Goal: Transaction & Acquisition: Download file/media

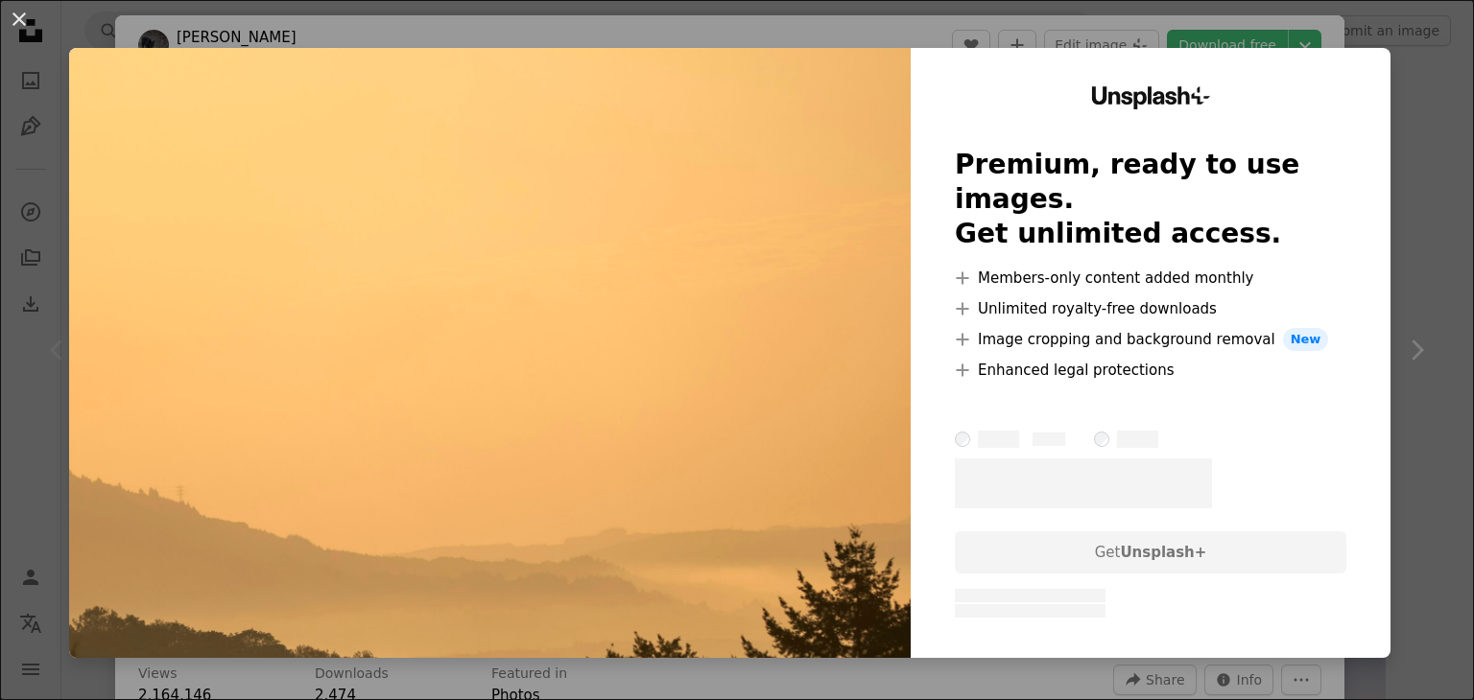
scroll to position [117, 0]
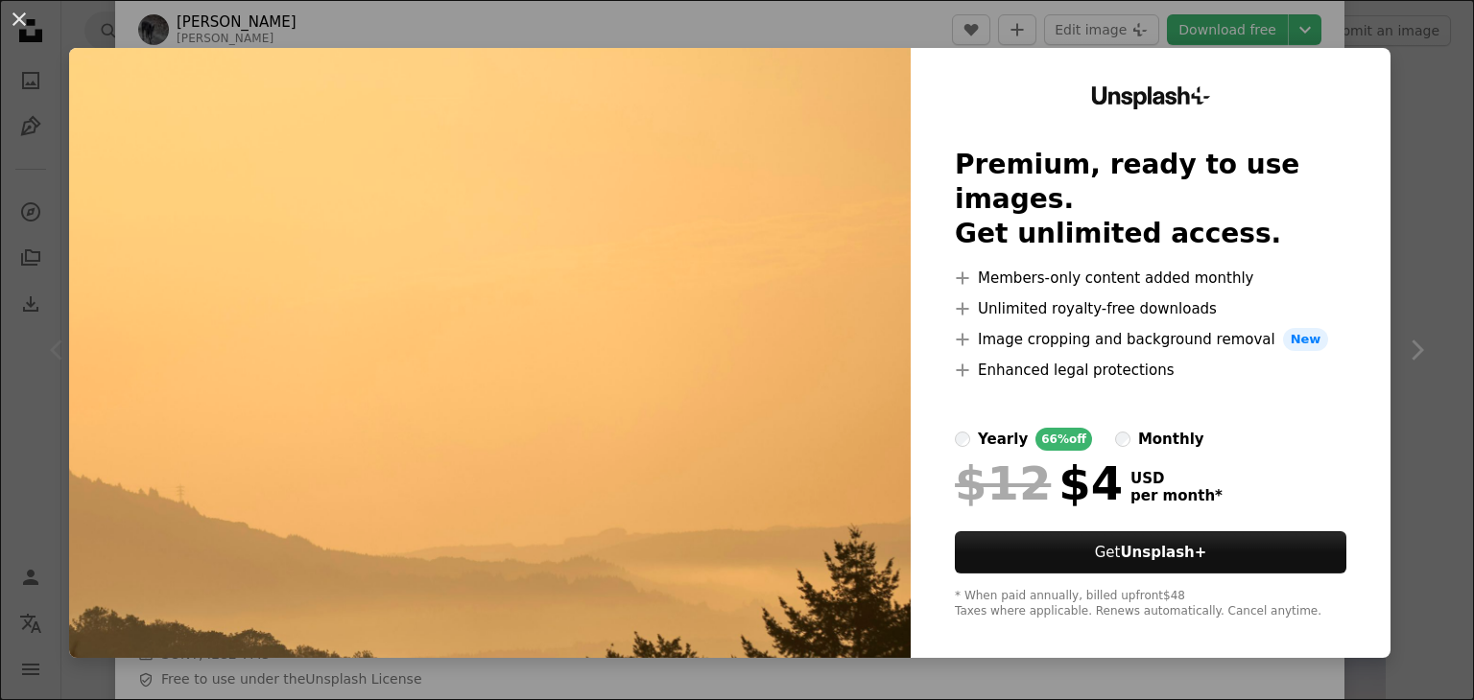
click at [1403, 70] on div "An X shape Unsplash+ Premium, ready to use images. Get unlimited access. A plus…" at bounding box center [737, 350] width 1474 height 700
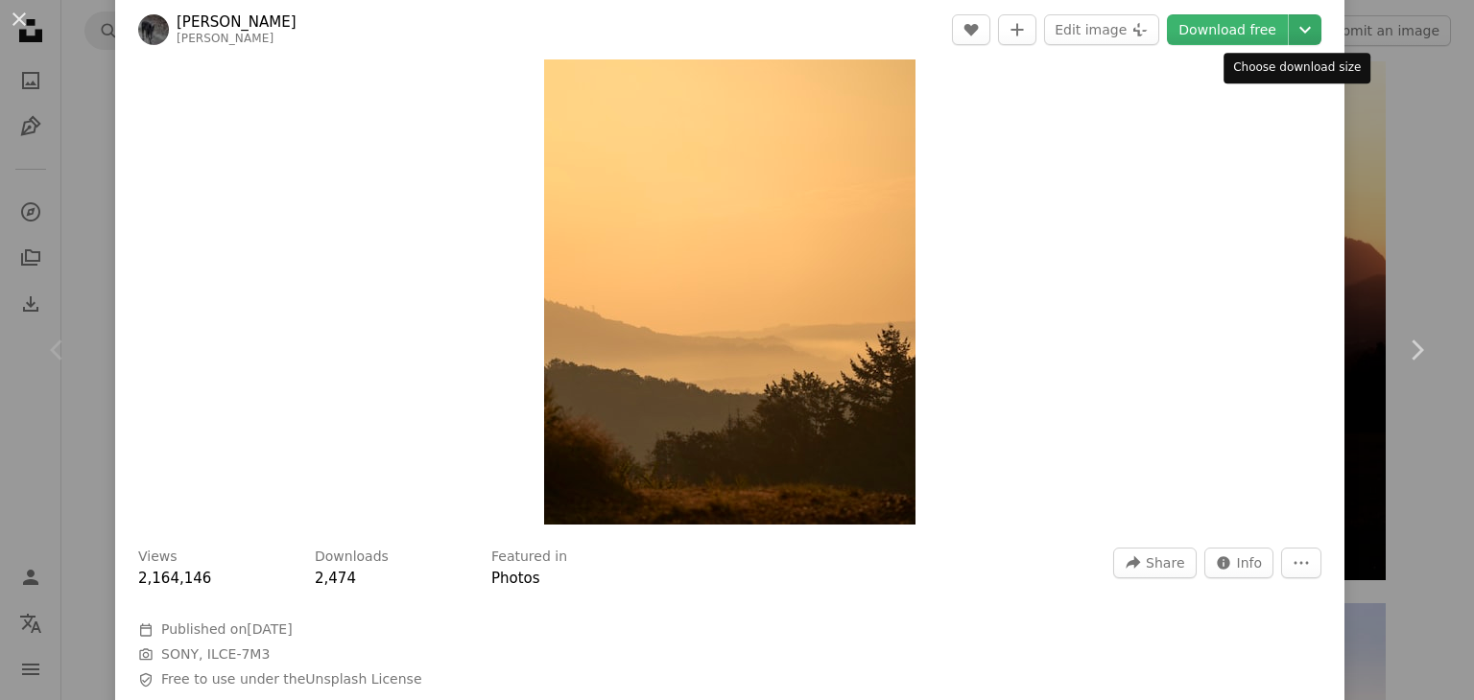
click at [1289, 37] on icon "Chevron down" at bounding box center [1304, 29] width 31 height 23
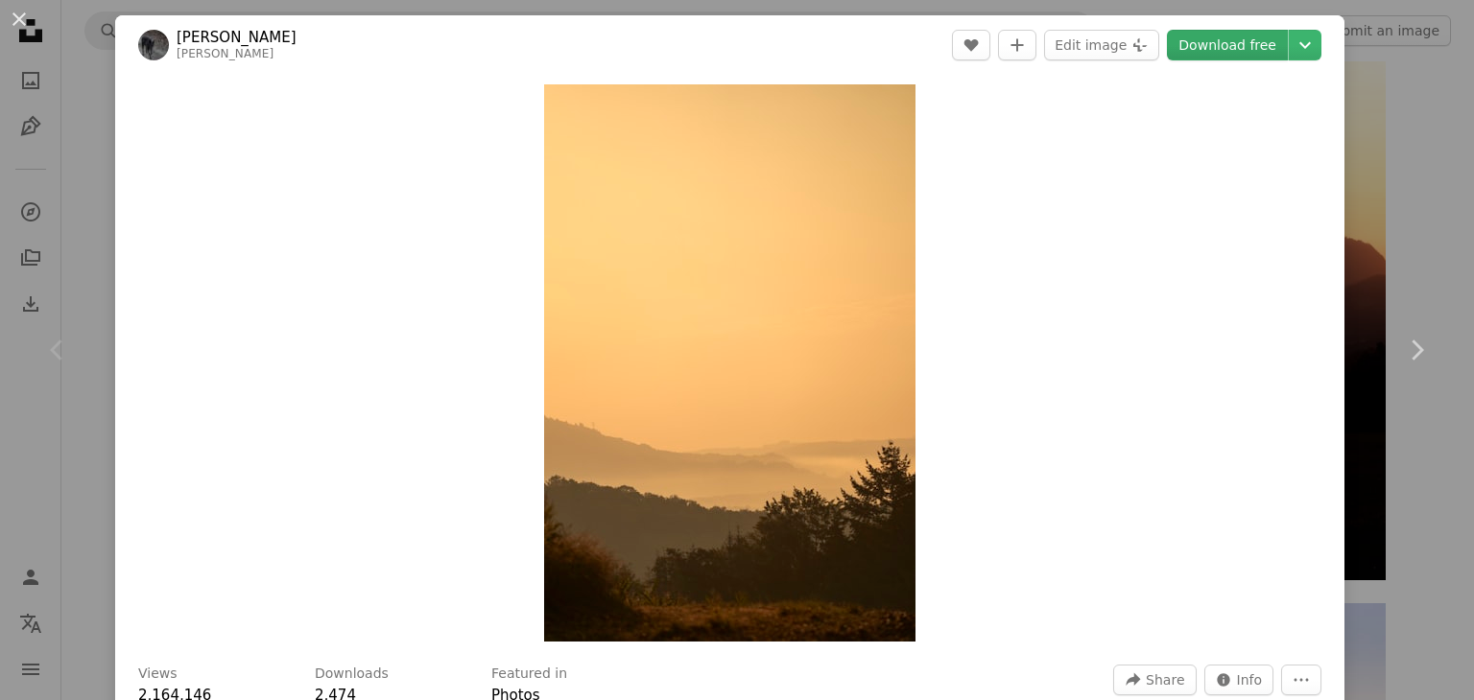
click at [1216, 44] on link "Download free" at bounding box center [1227, 45] width 121 height 31
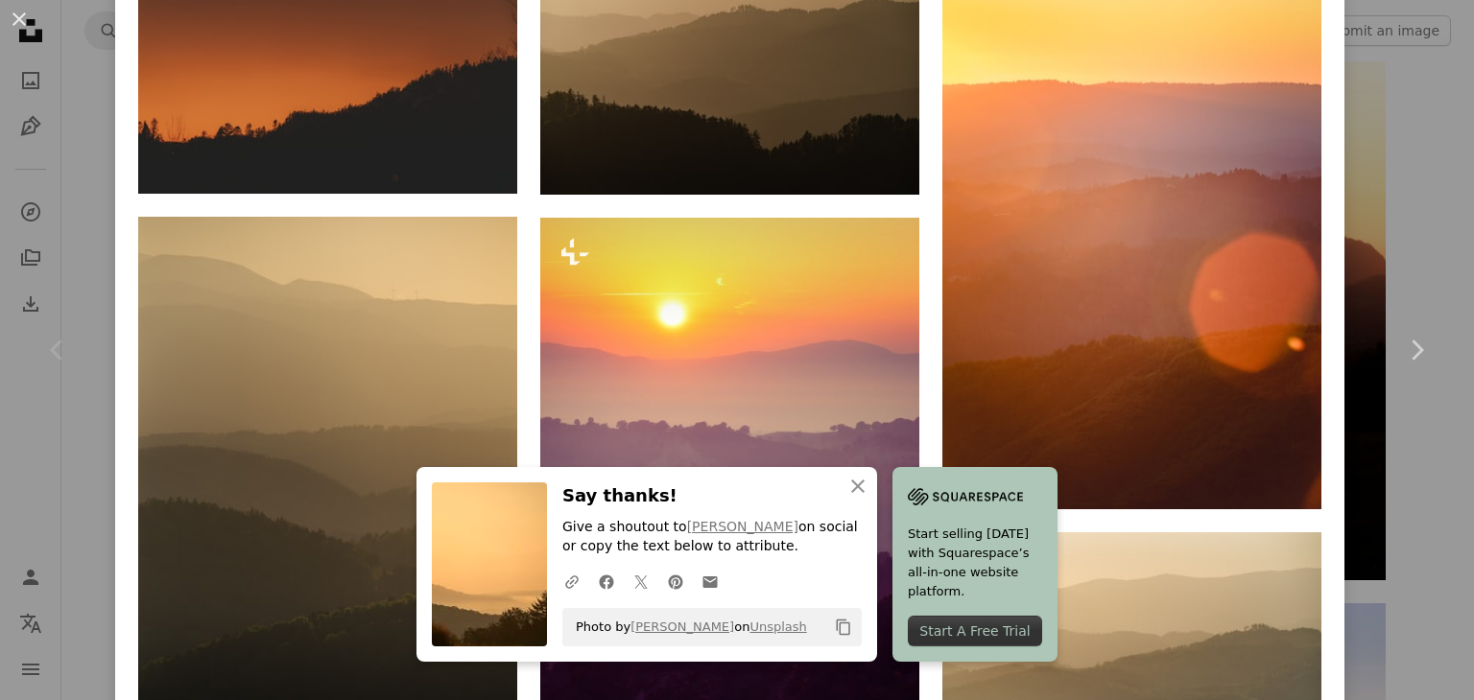
scroll to position [1948, 0]
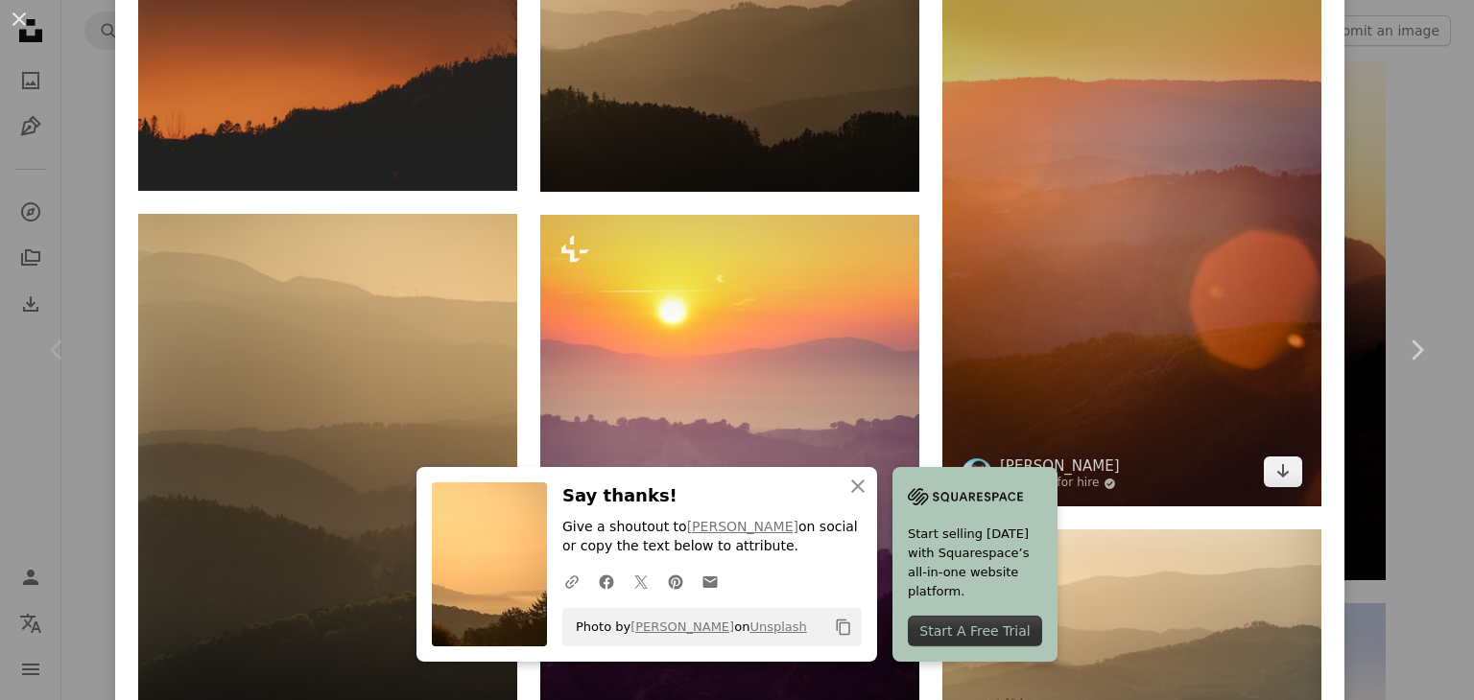
click at [1132, 254] on img at bounding box center [1131, 223] width 379 height 569
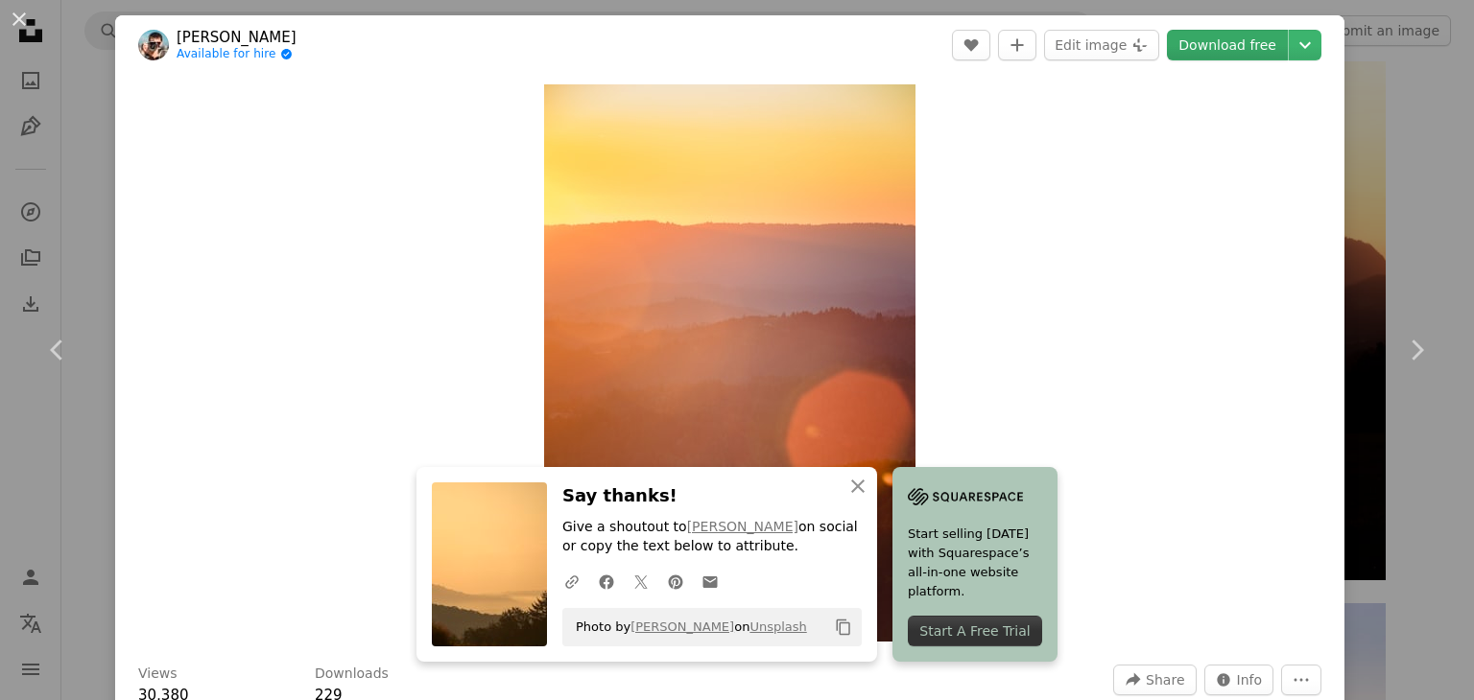
click at [1226, 46] on link "Download free" at bounding box center [1227, 45] width 121 height 31
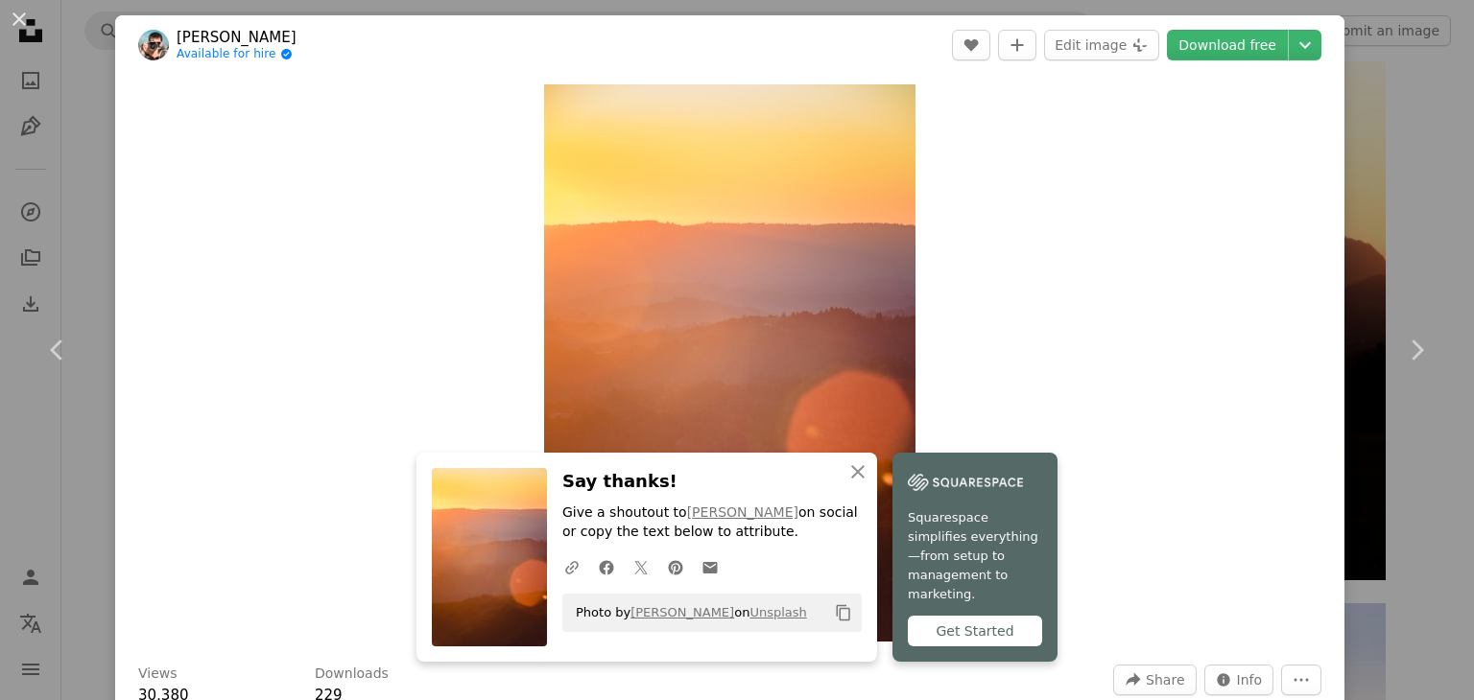
click at [1049, 264] on div "Zoom in" at bounding box center [729, 363] width 1229 height 577
click at [1412, 221] on div "An X shape Chevron left Chevron right An X shape Close Say thanks! Give a shout…" at bounding box center [737, 350] width 1474 height 700
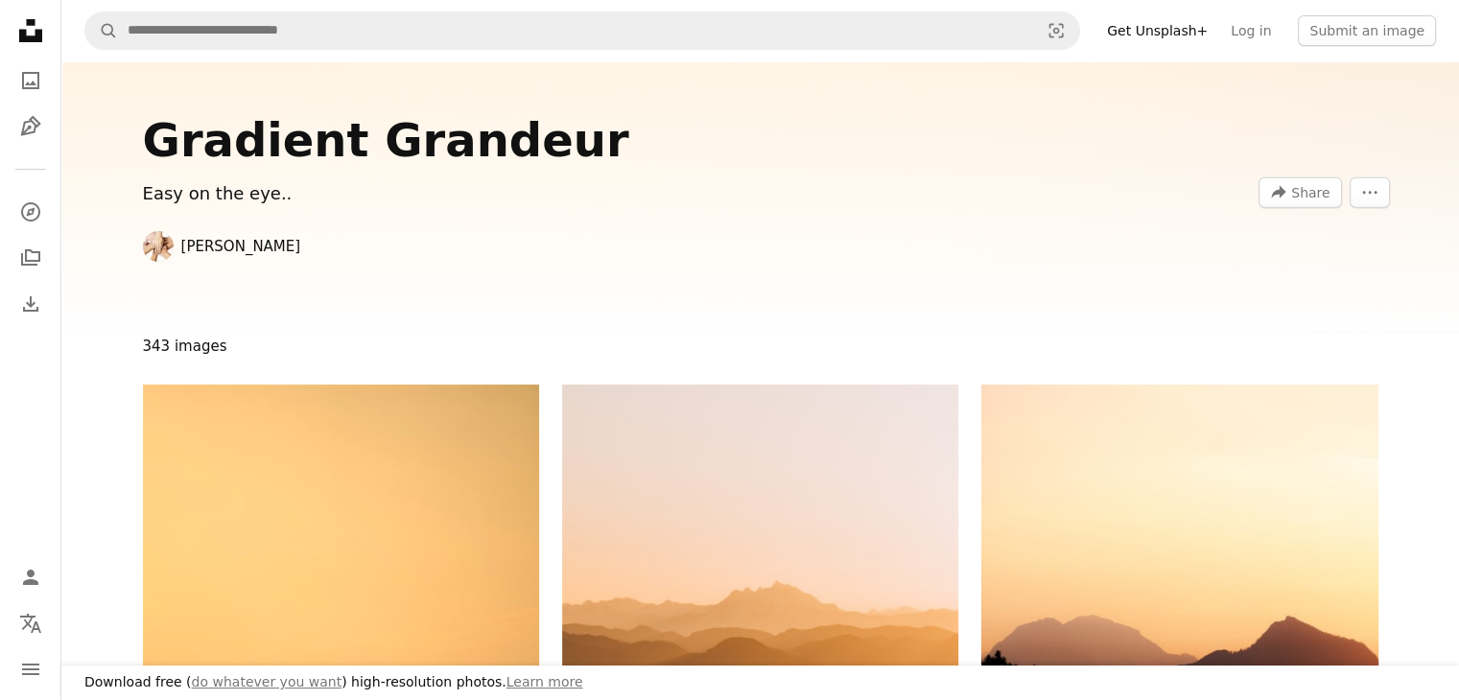
drag, startPoint x: 514, startPoint y: 248, endPoint x: 238, endPoint y: 207, distance: 279.3
click at [238, 207] on div "Easy on the eye.. [PERSON_NAME] A forward-right arrow Share More Actions" at bounding box center [446, 221] width 606 height 82
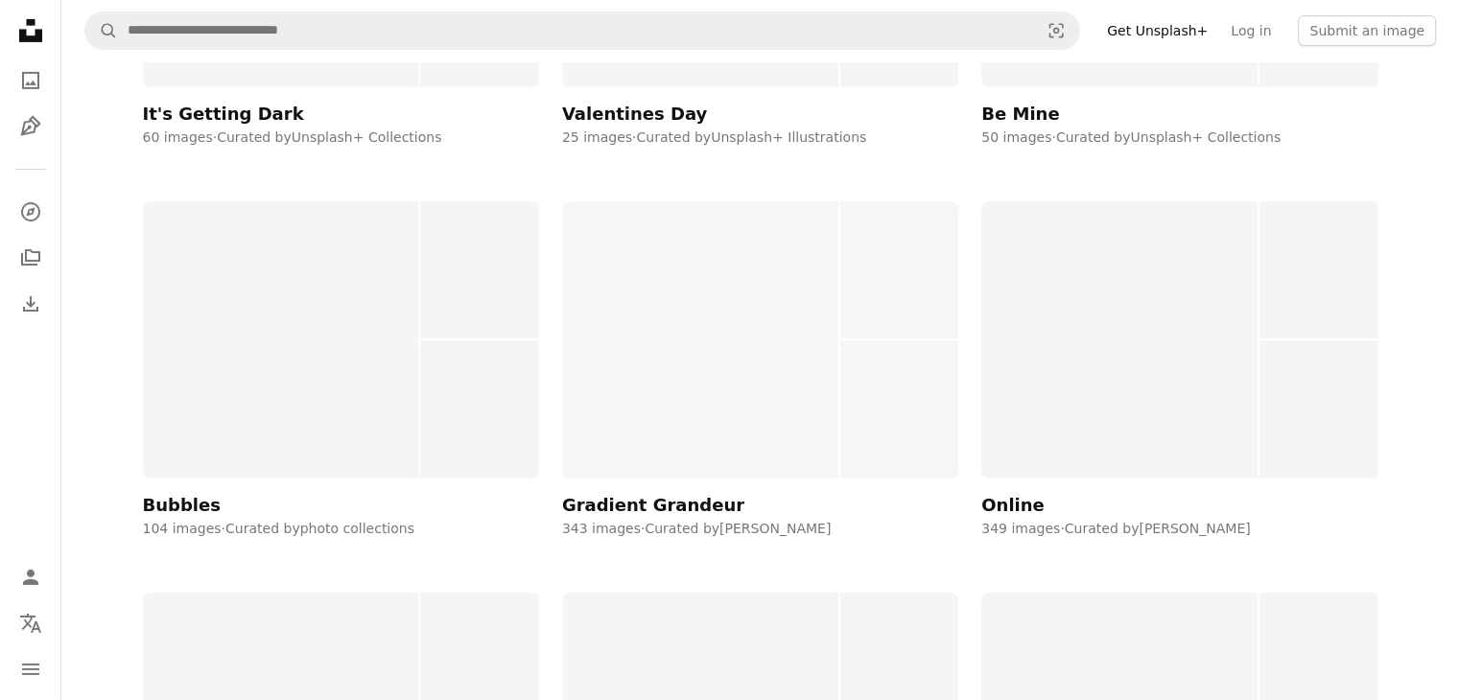
scroll to position [13837, 0]
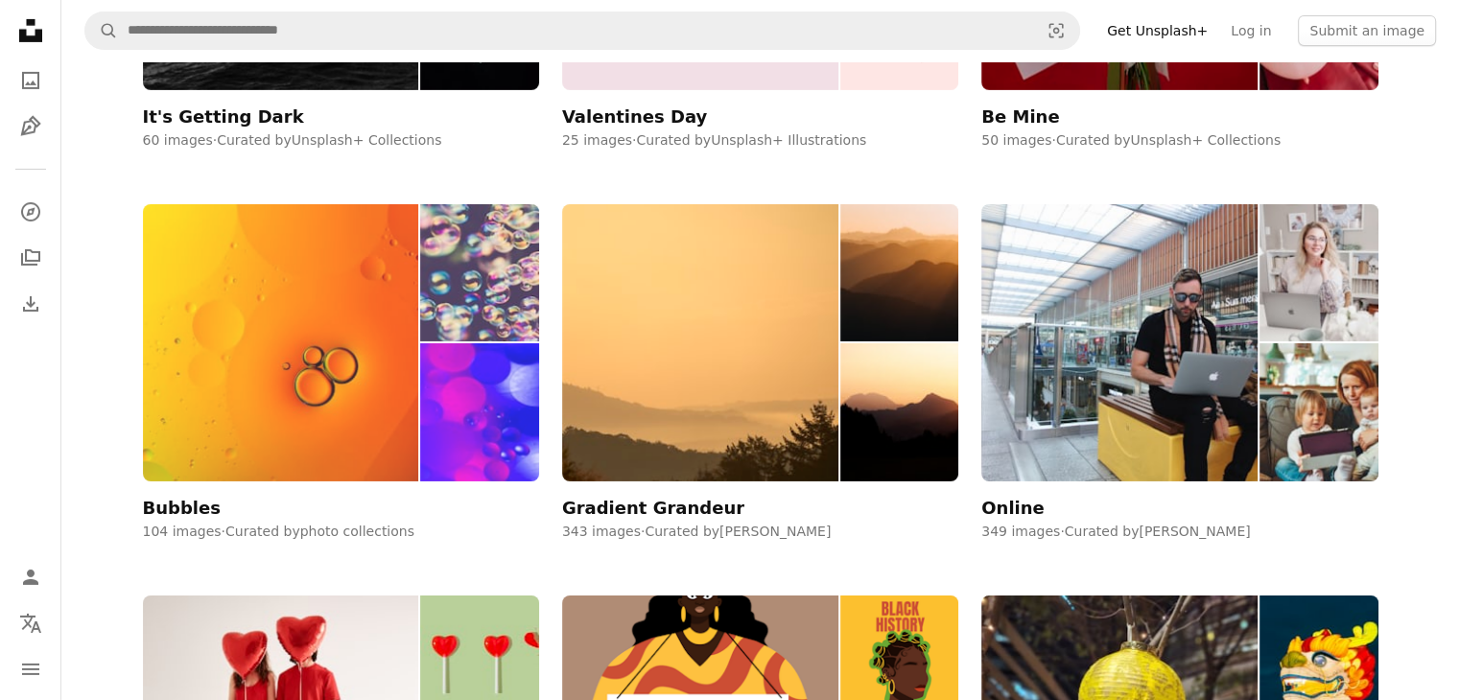
click at [295, 323] on img at bounding box center [281, 342] width 276 height 277
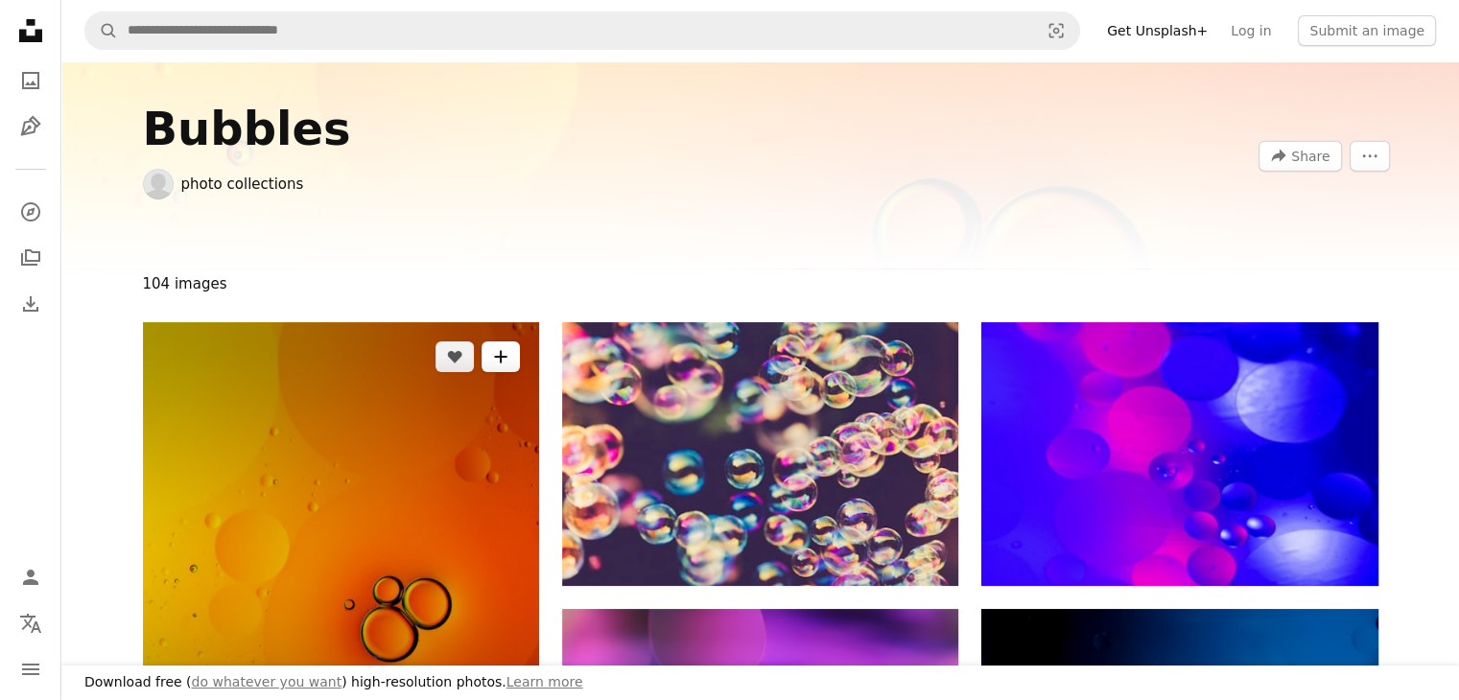
scroll to position [11, 0]
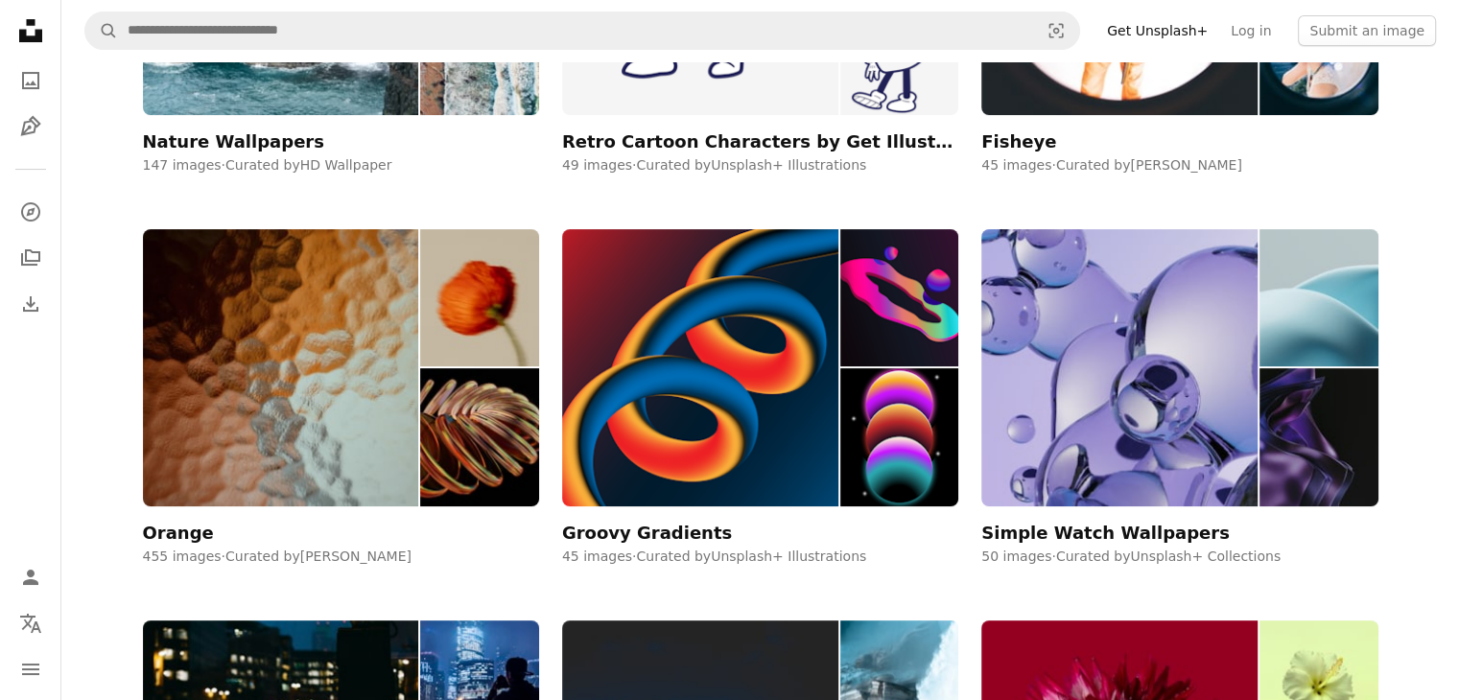
scroll to position [14989, 0]
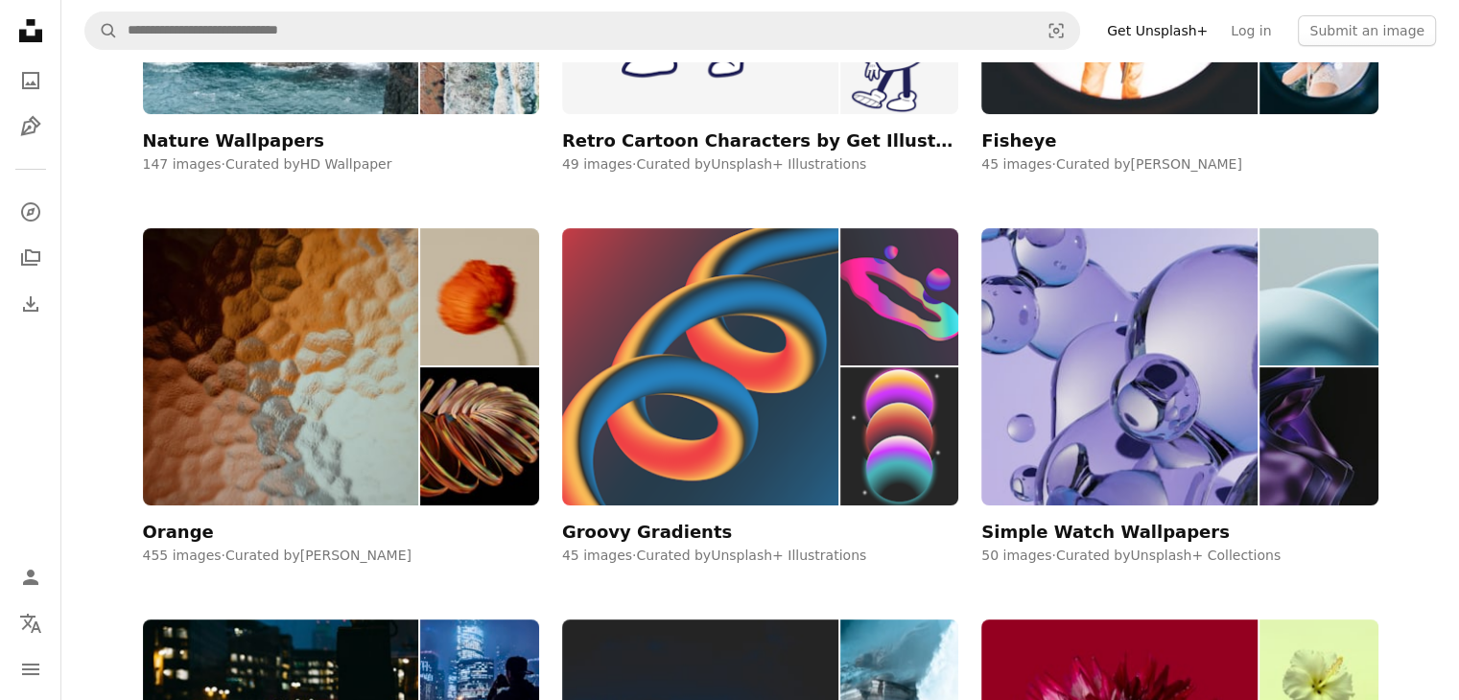
click at [723, 350] on img at bounding box center [700, 366] width 276 height 277
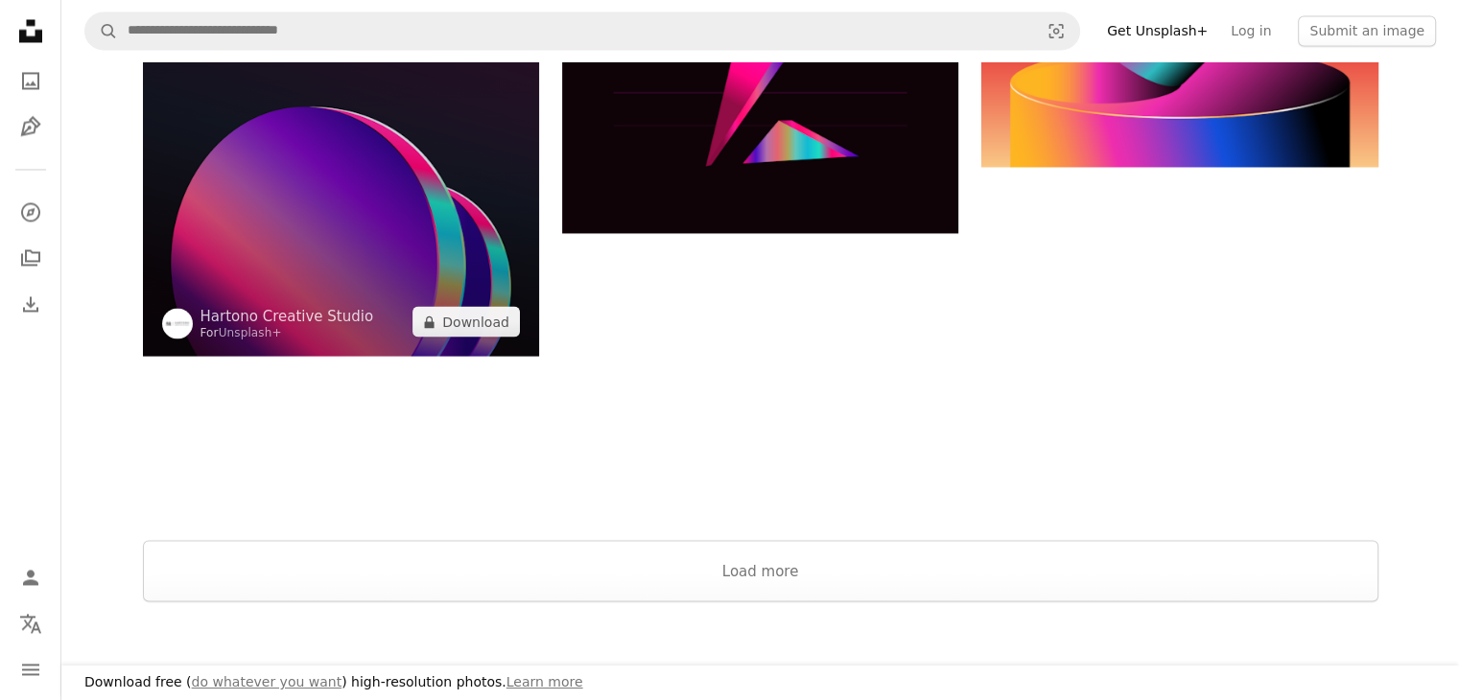
scroll to position [3341, 0]
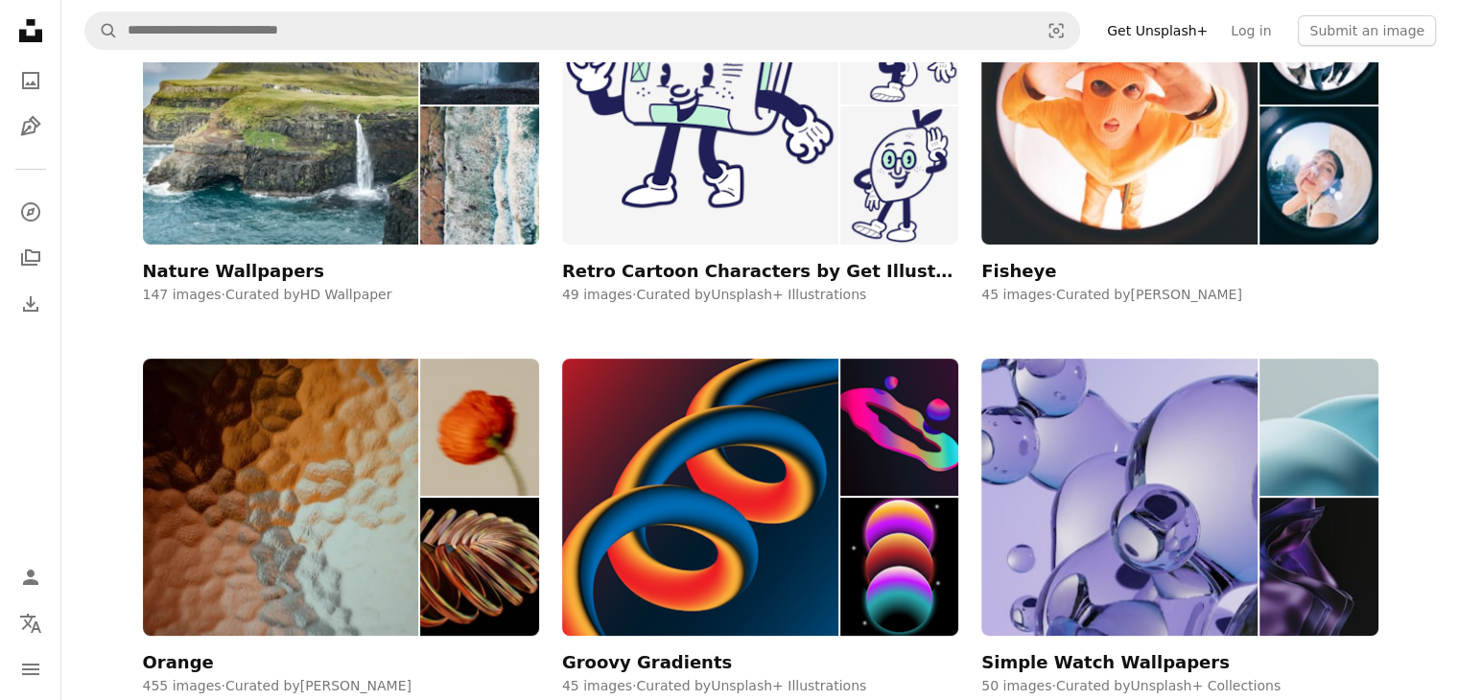
scroll to position [14855, 0]
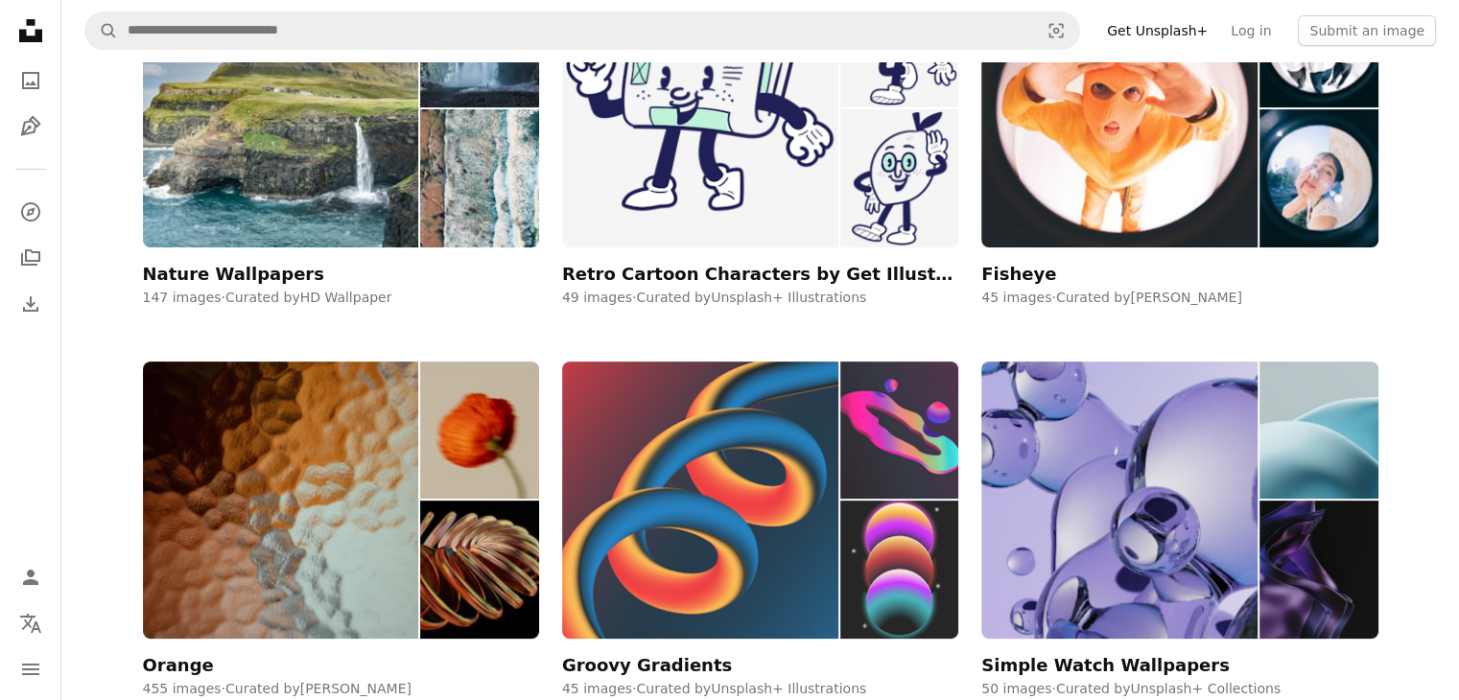
click at [790, 458] on img at bounding box center [700, 500] width 276 height 277
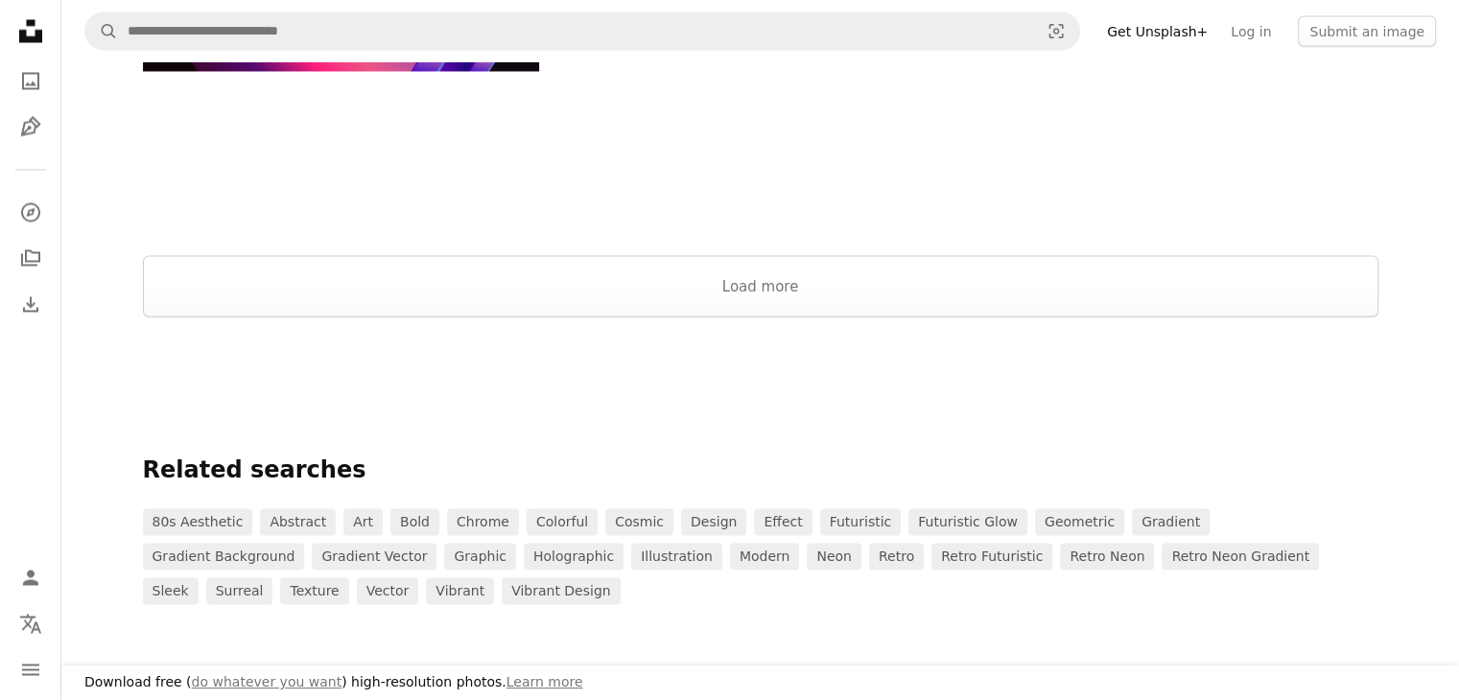
scroll to position [3621, 0]
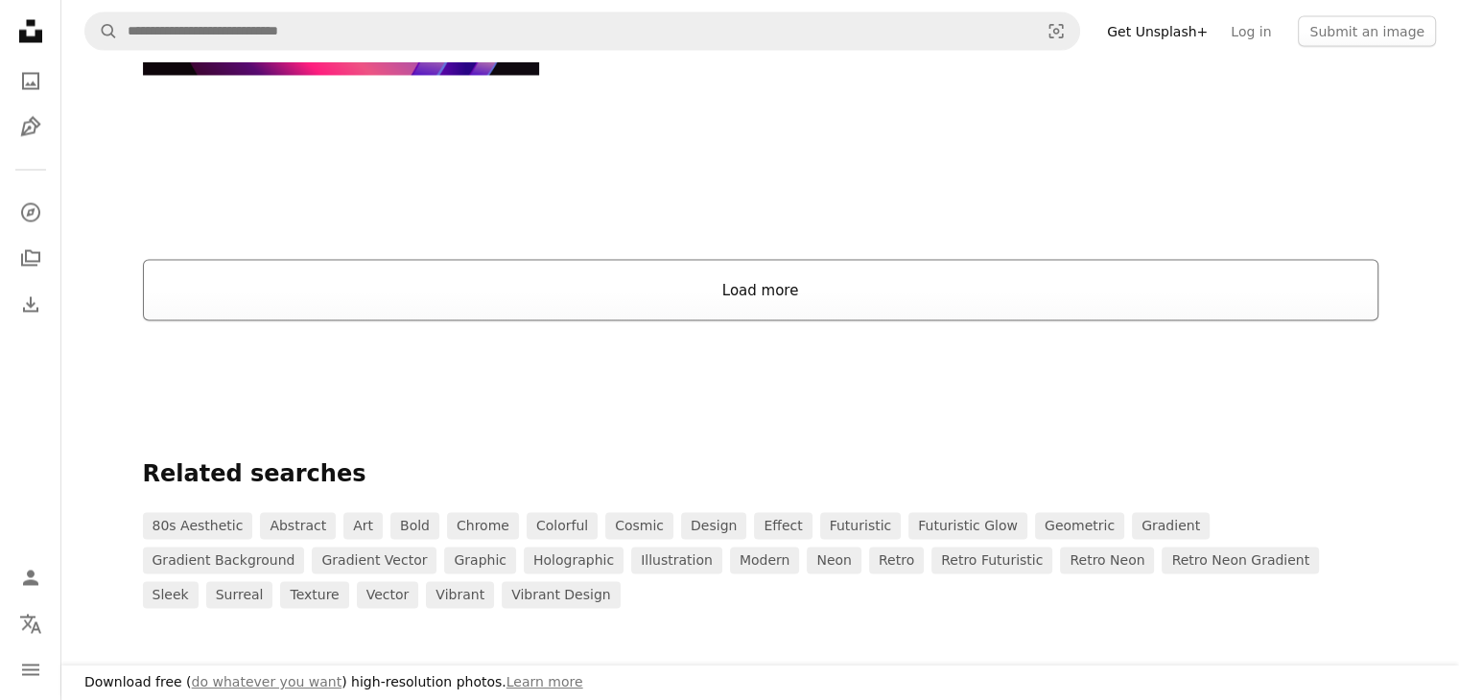
click at [781, 295] on button "Load more" at bounding box center [761, 289] width 1236 height 61
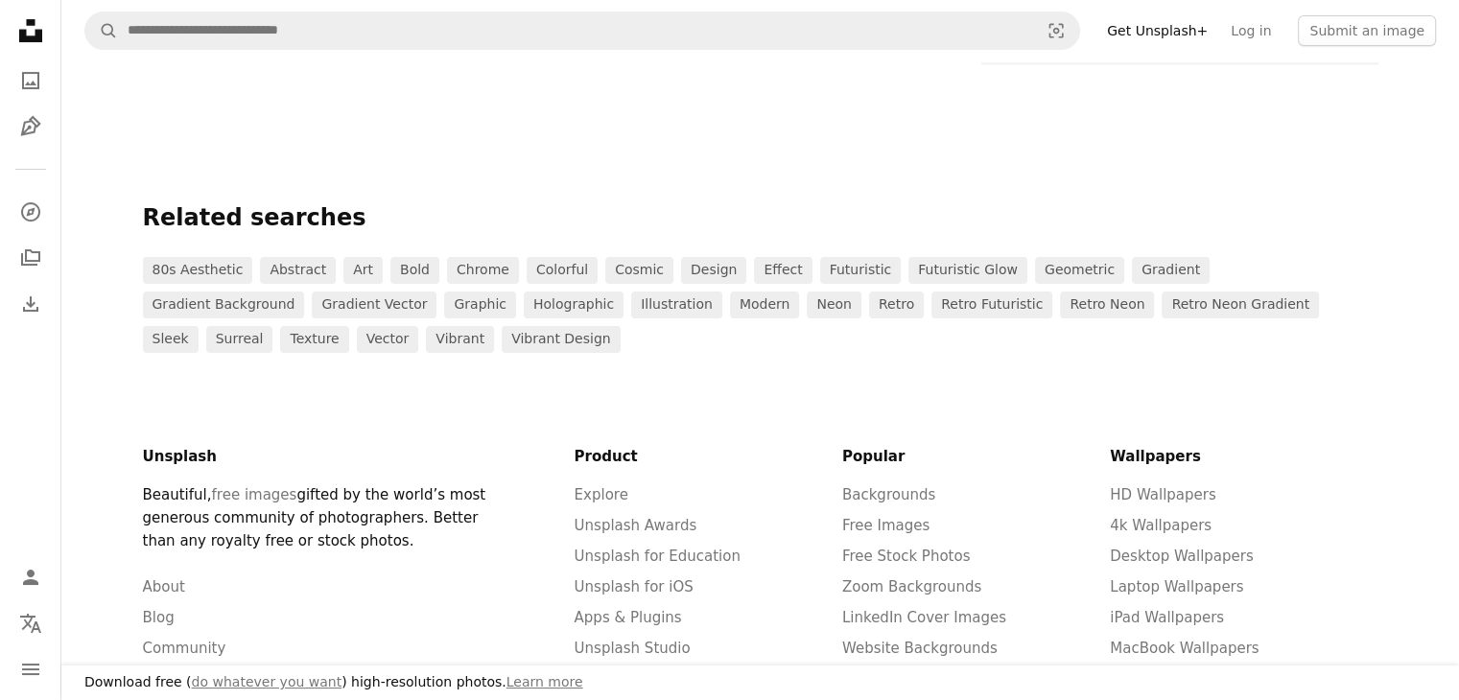
scroll to position [7828, 0]
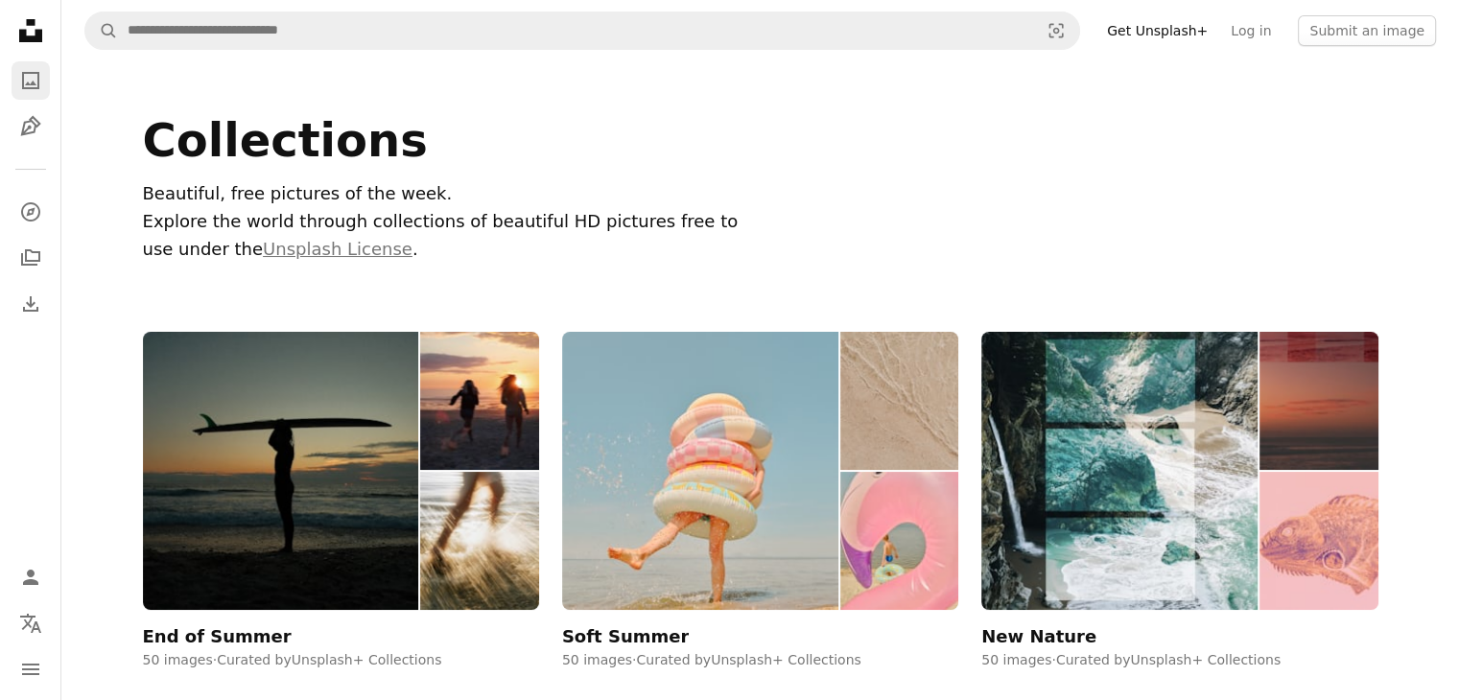
click at [33, 74] on icon "A photo" at bounding box center [30, 80] width 23 height 23
